Goal: Navigation & Orientation: Find specific page/section

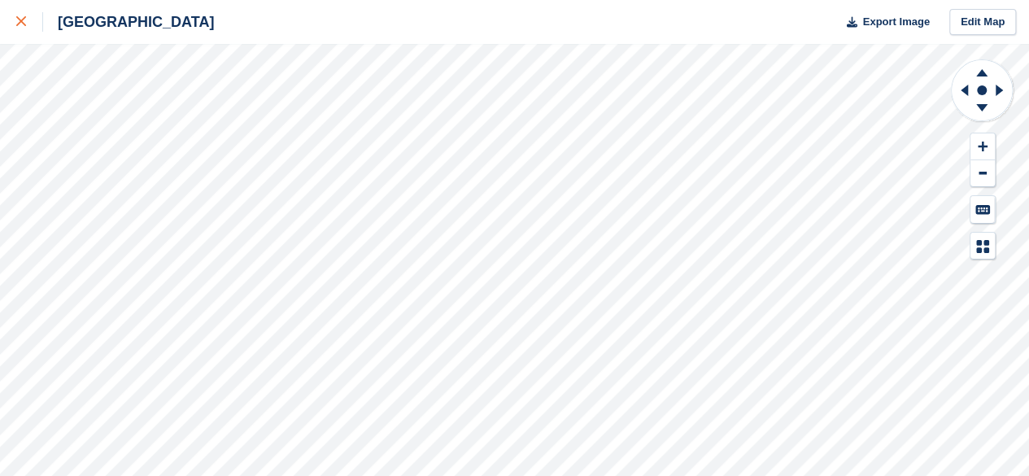
click at [11, 28] on link at bounding box center [21, 22] width 43 height 44
